Goal: Navigation & Orientation: Find specific page/section

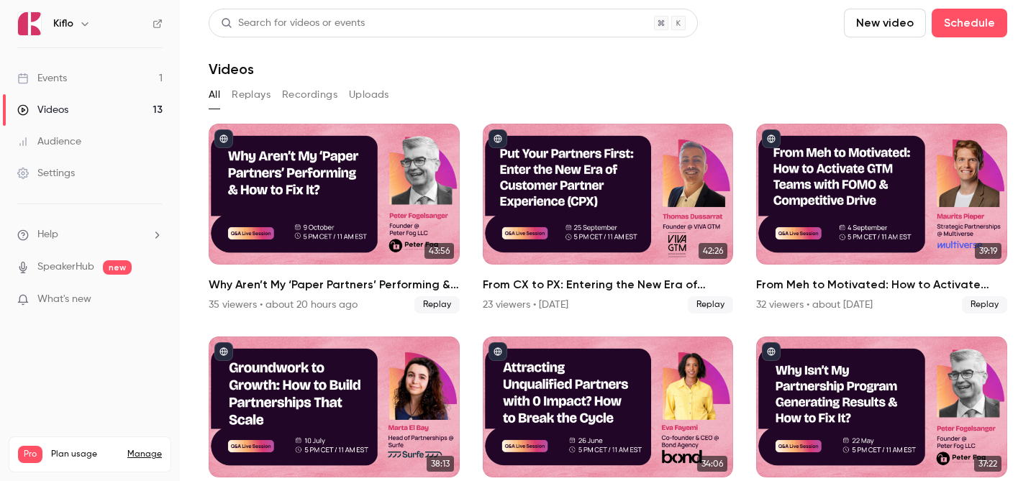
click at [108, 86] on link "Events 1" at bounding box center [90, 79] width 180 height 32
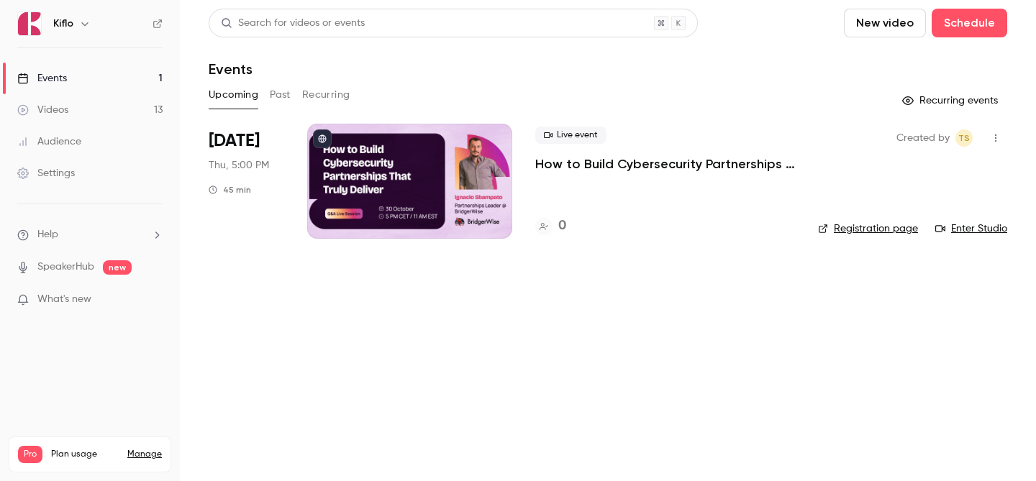
click at [116, 104] on link "Videos 13" at bounding box center [90, 110] width 180 height 32
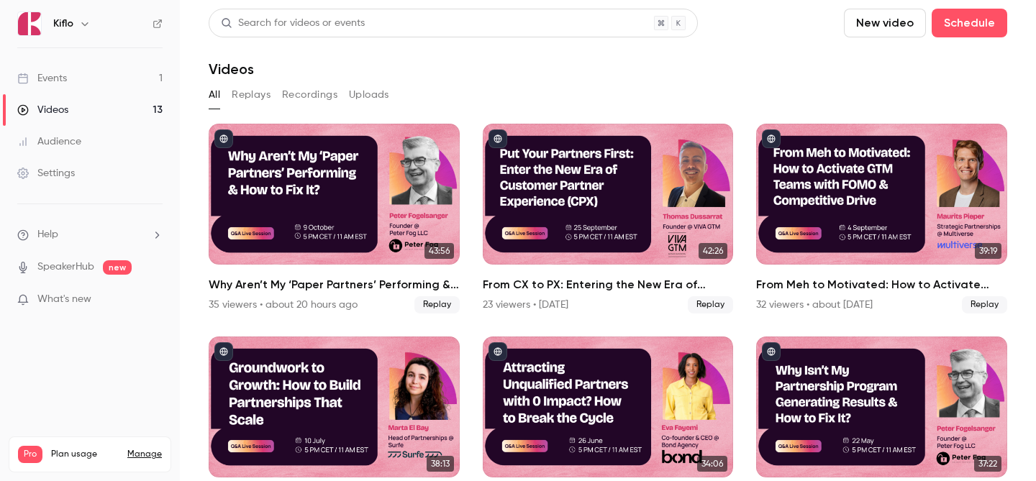
click at [141, 86] on link "Events 1" at bounding box center [90, 79] width 180 height 32
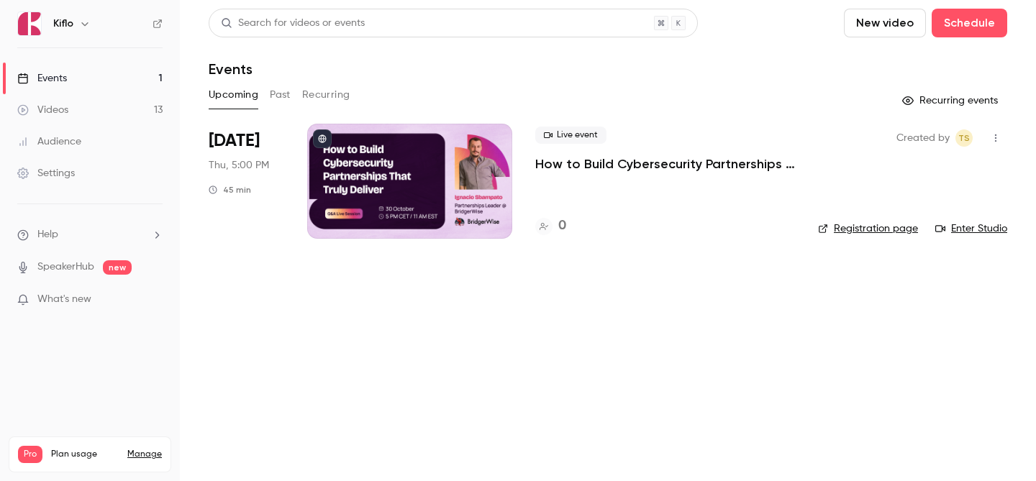
click at [122, 94] on link "Events 1" at bounding box center [90, 79] width 180 height 32
